Goal: Transaction & Acquisition: Download file/media

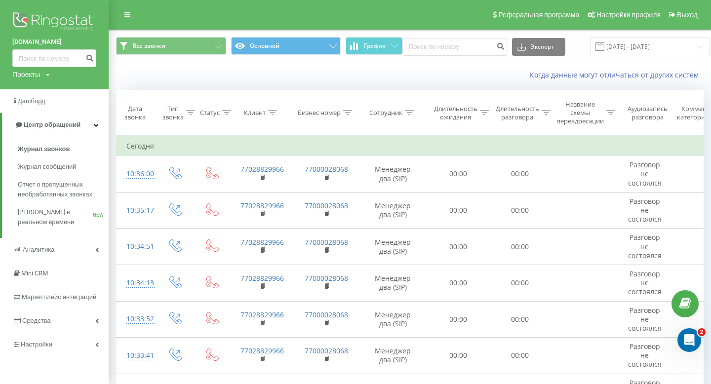
scroll to position [3620, 0]
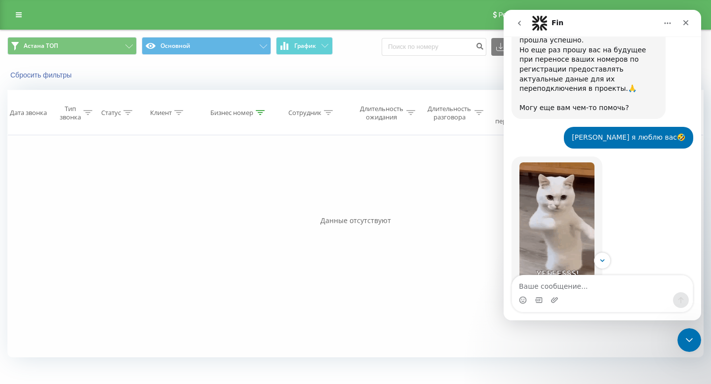
scroll to position [3496, 0]
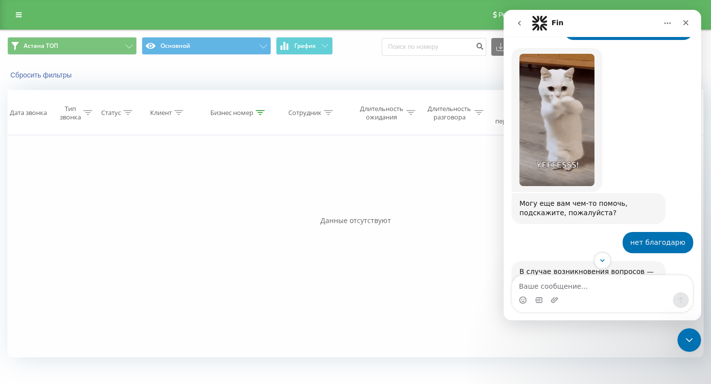
click at [519, 28] on button "go back" at bounding box center [519, 23] width 19 height 19
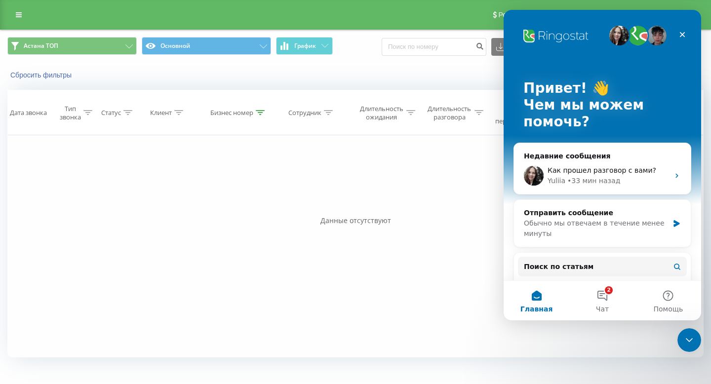
scroll to position [0, 0]
click at [98, 42] on button "Астана ТОП" at bounding box center [71, 46] width 129 height 18
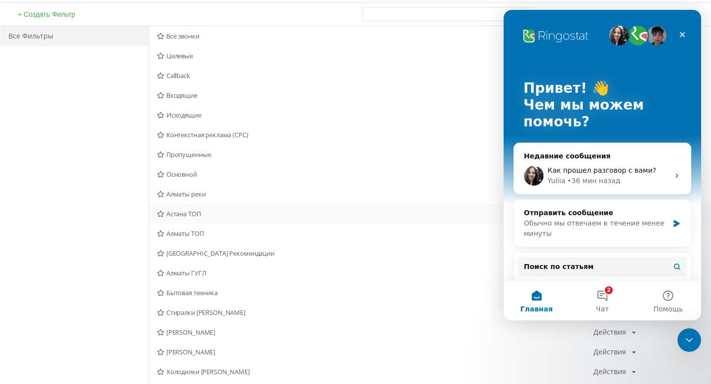
scroll to position [112, 0]
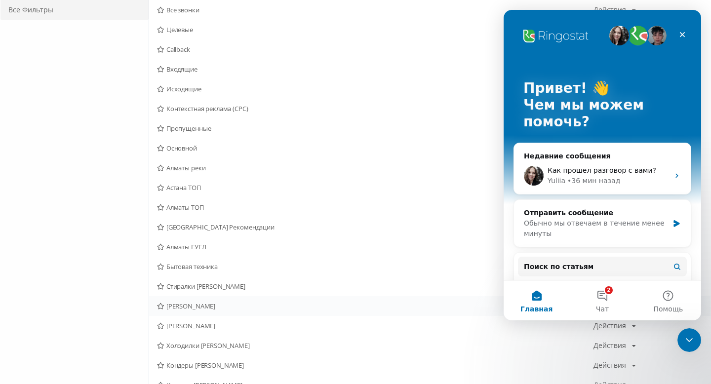
click at [194, 308] on span "[PERSON_NAME]" at bounding box center [375, 306] width 436 height 7
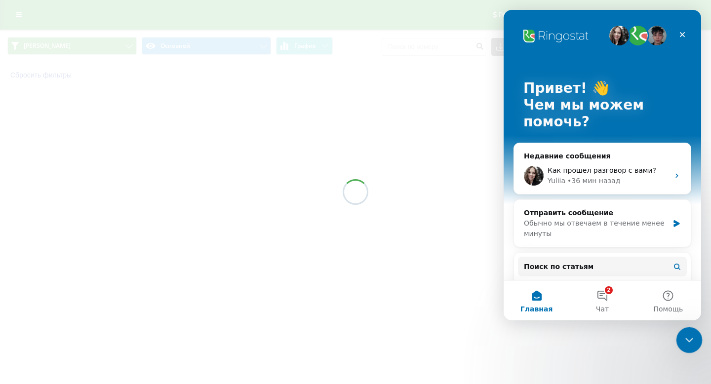
click at [690, 331] on div "Закрыть службу сообщений Intercom" at bounding box center [688, 339] width 24 height 24
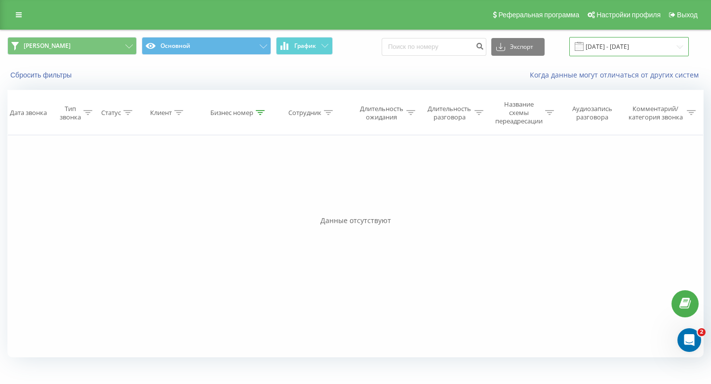
click at [626, 53] on input "[DATE] - [DATE]" at bounding box center [628, 46] width 119 height 19
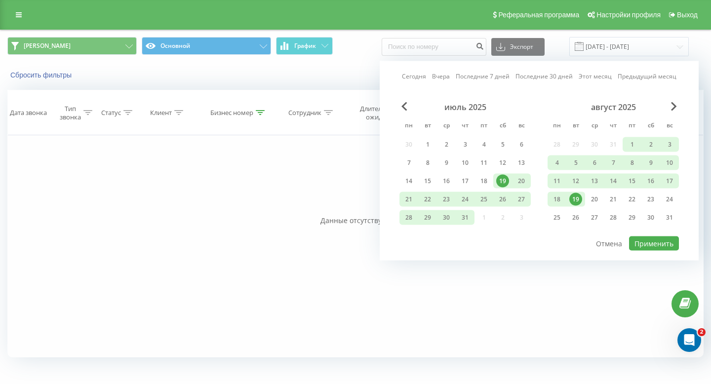
click at [441, 78] on link "Вчера" at bounding box center [441, 76] width 18 height 9
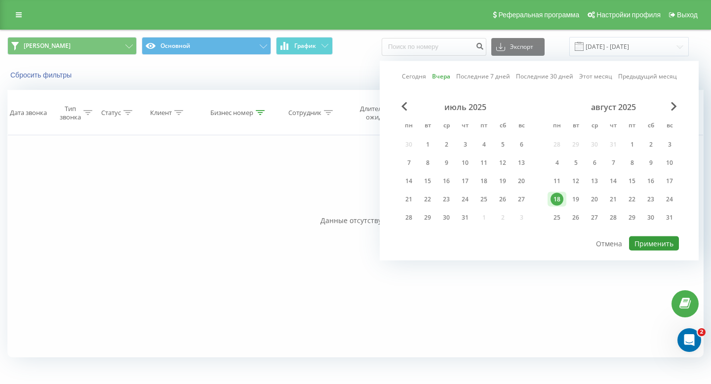
click at [654, 238] on button "Применить" at bounding box center [654, 243] width 50 height 14
type input "[DATE] - [DATE]"
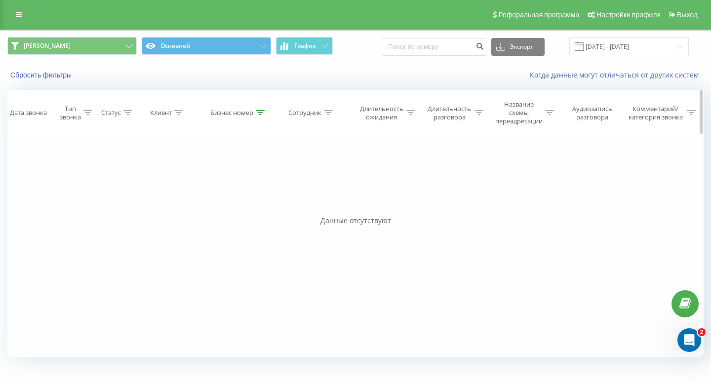
click at [255, 115] on div "Бизнес номер" at bounding box center [237, 113] width 54 height 8
click at [225, 210] on button "Отмена" at bounding box center [216, 207] width 42 height 12
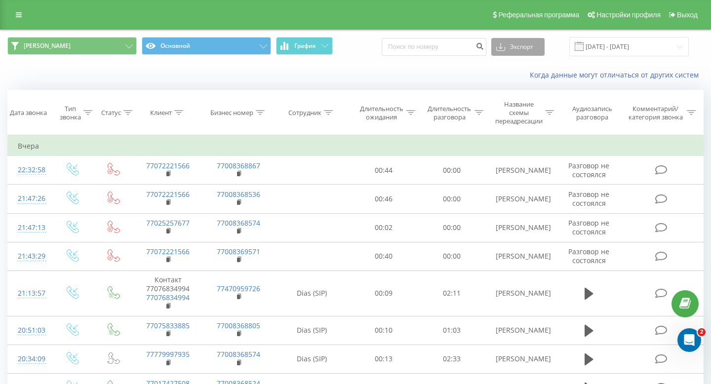
click at [544, 42] on button "Экспорт" at bounding box center [517, 47] width 53 height 18
click at [527, 80] on div ".xls" at bounding box center [518, 83] width 52 height 18
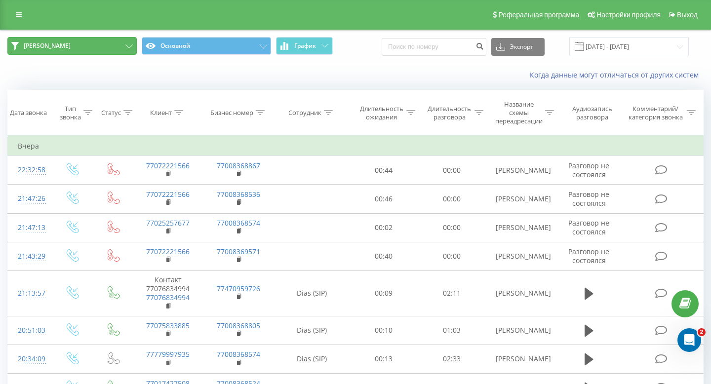
click at [116, 44] on button "[PERSON_NAME]" at bounding box center [71, 46] width 129 height 18
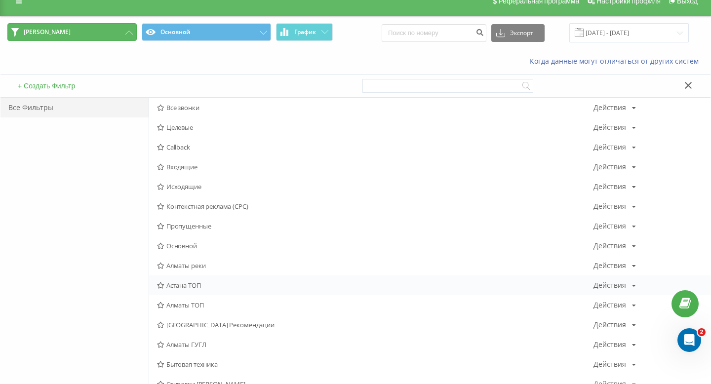
scroll to position [17, 0]
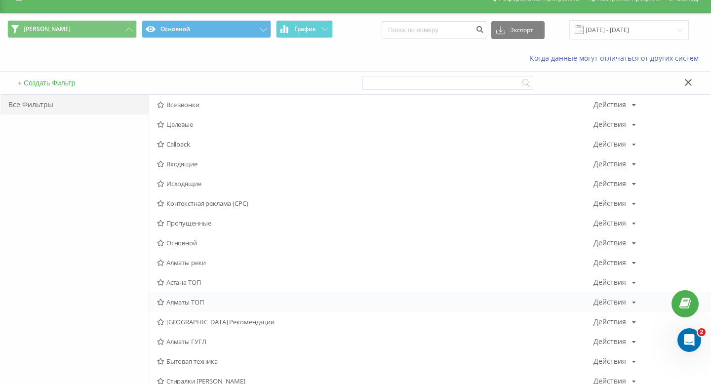
click at [253, 297] on div "Алматы ТОП Действия Редактировать Копировать Удалить По умолчанию Поделиться" at bounding box center [429, 302] width 561 height 20
click at [225, 297] on div "Алматы ТОП Действия Редактировать Копировать Удалить По умолчанию Поделиться" at bounding box center [429, 302] width 561 height 20
click at [198, 299] on span "Алматы ТОП" at bounding box center [375, 302] width 436 height 7
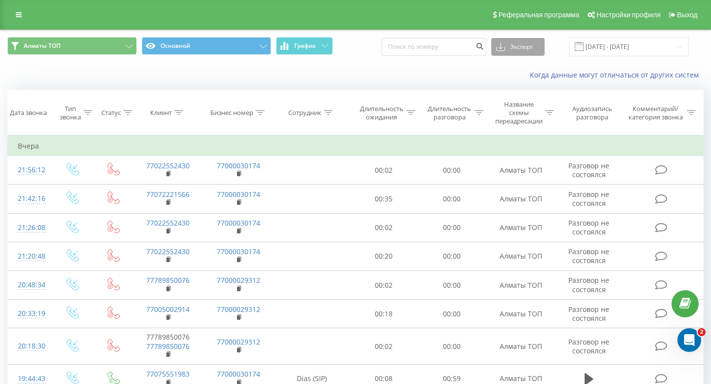
click at [543, 45] on button "Экспорт" at bounding box center [517, 47] width 53 height 18
click at [530, 85] on div ".xls" at bounding box center [518, 83] width 52 height 18
